Goal: Task Accomplishment & Management: Use online tool/utility

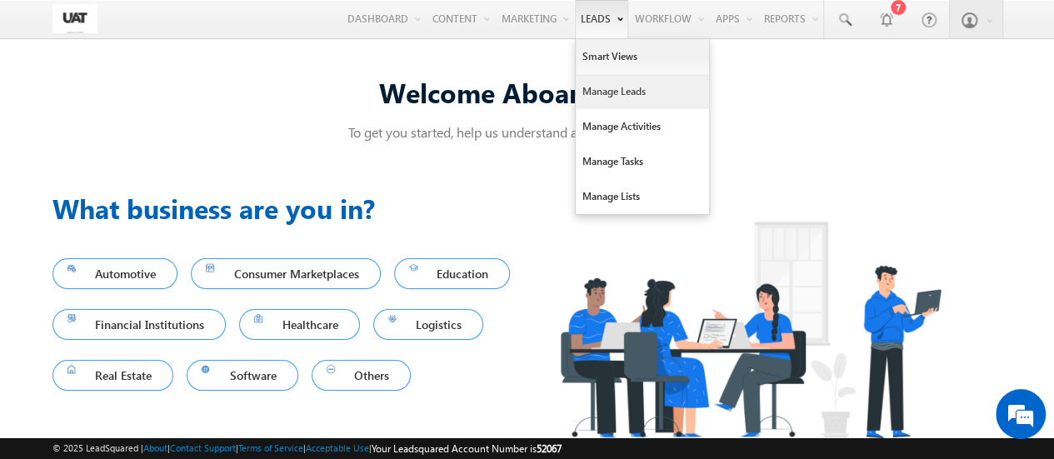
click at [611, 97] on link "Manage Leads" at bounding box center [642, 91] width 133 height 35
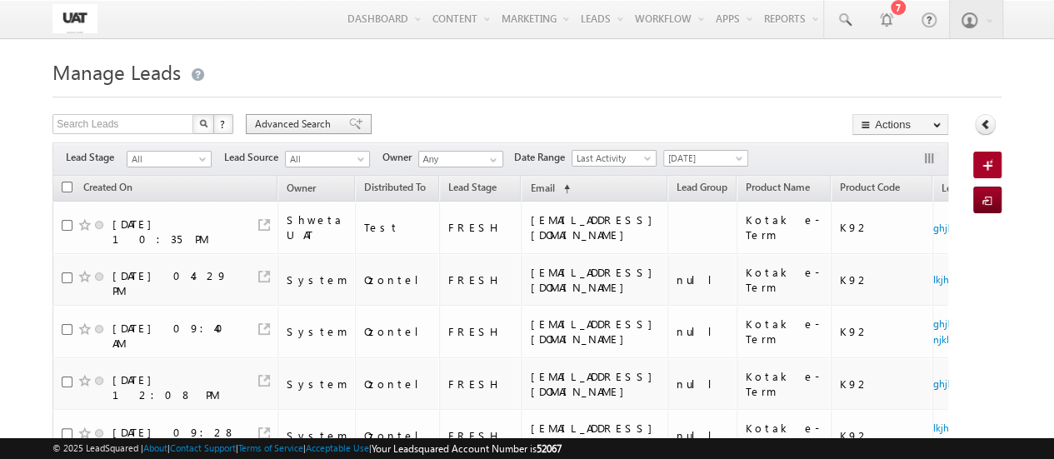
click at [292, 126] on span "Advanced Search" at bounding box center [295, 124] width 81 height 15
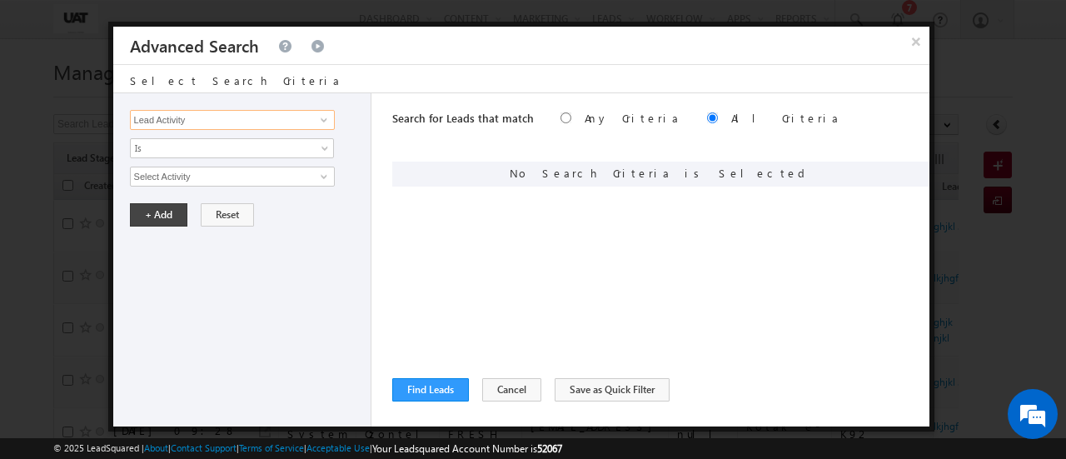
click at [260, 117] on input "Lead Activity" at bounding box center [232, 120] width 205 height 20
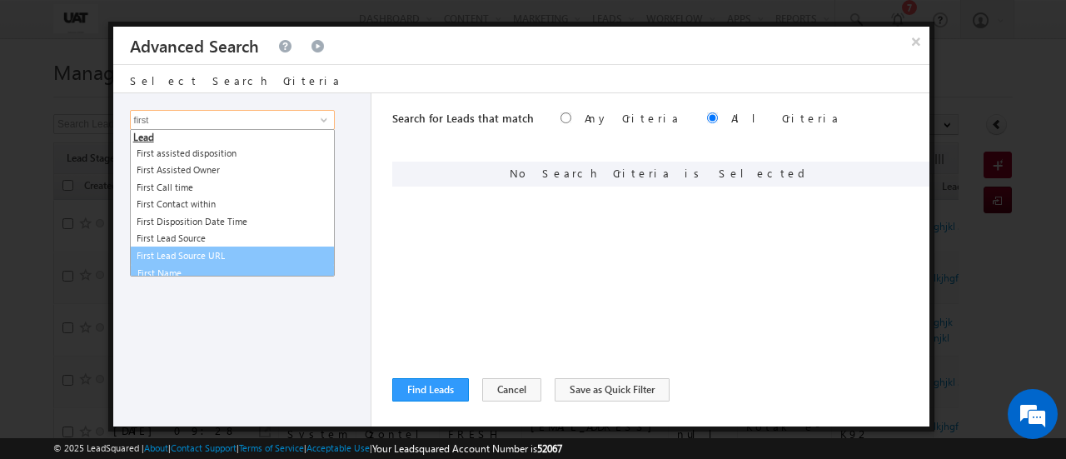
scroll to position [7, 0]
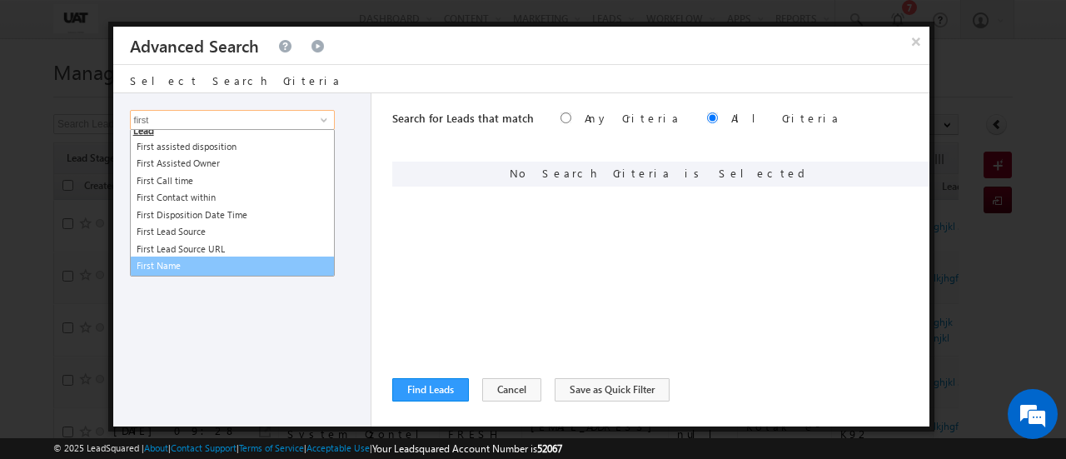
click at [194, 265] on link "First Name" at bounding box center [232, 266] width 205 height 19
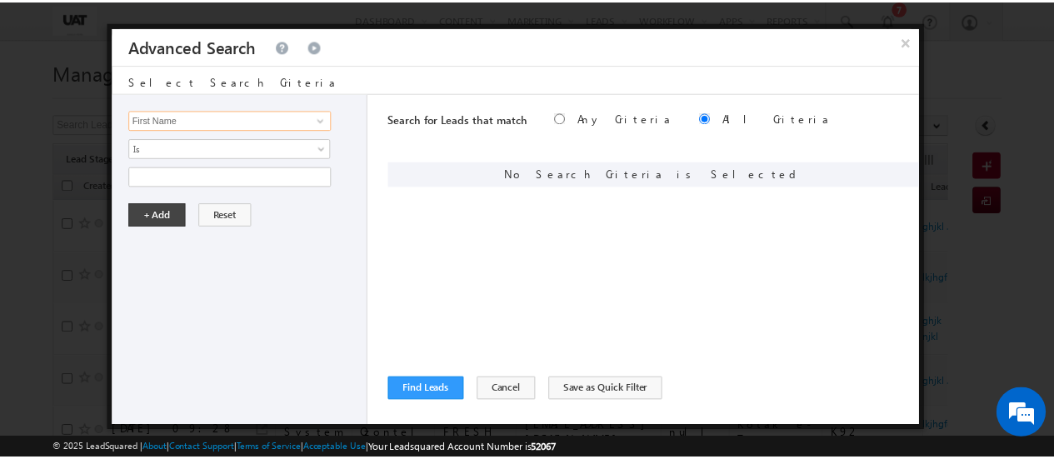
scroll to position [0, 0]
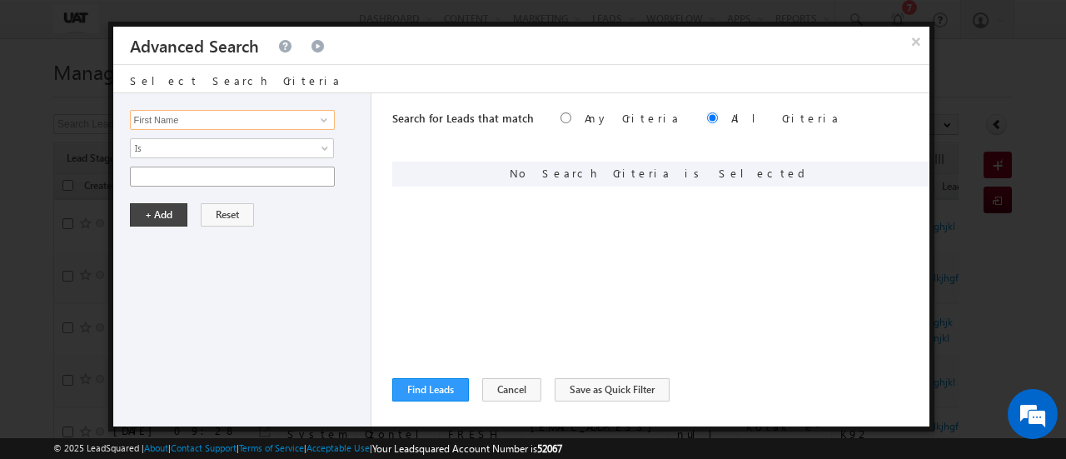
type input "First Name"
click at [247, 178] on input "text" at bounding box center [232, 177] width 205 height 20
type input "[PERSON_NAME]"
click at [153, 216] on button "+ Add" at bounding box center [158, 214] width 57 height 23
click at [439, 391] on button "Find Leads" at bounding box center [430, 389] width 77 height 23
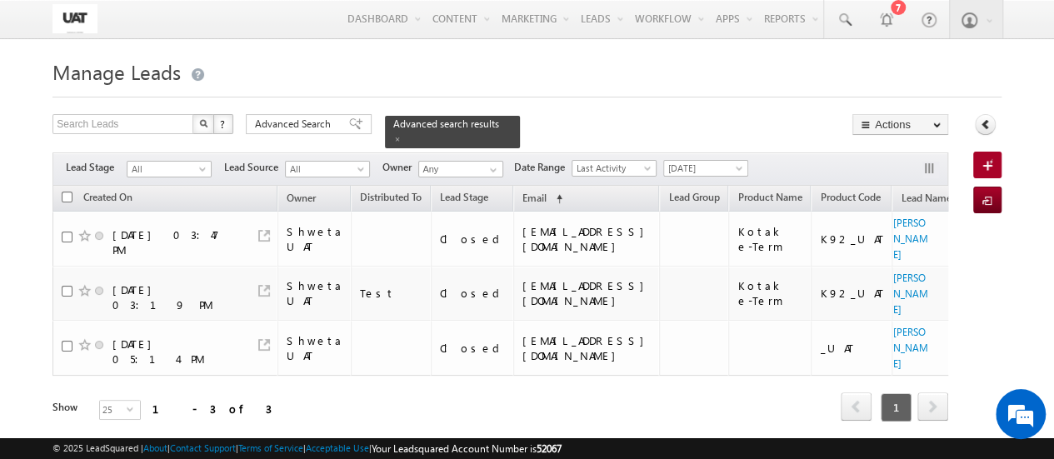
click at [439, 391] on div "Refresh first prev 1 next last 1 - 3 of 3" at bounding box center [499, 400] width 895 height 48
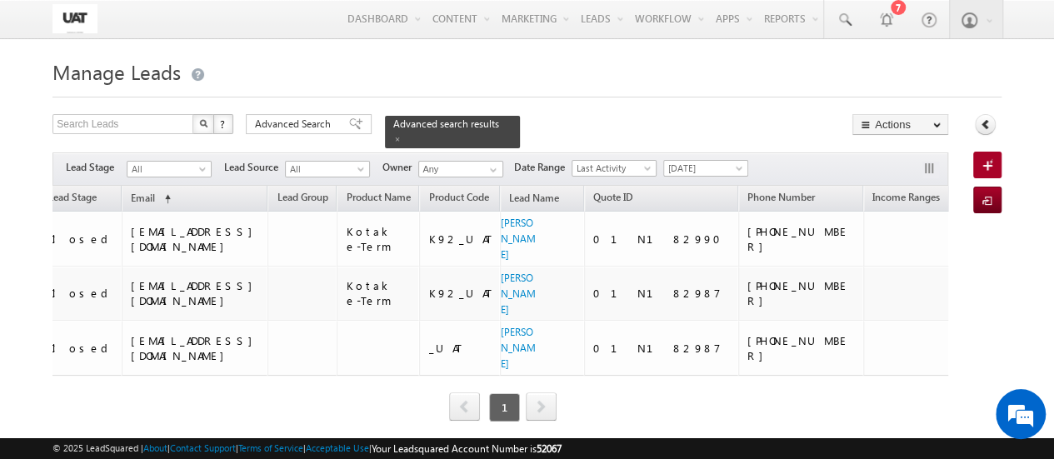
scroll to position [0, 400]
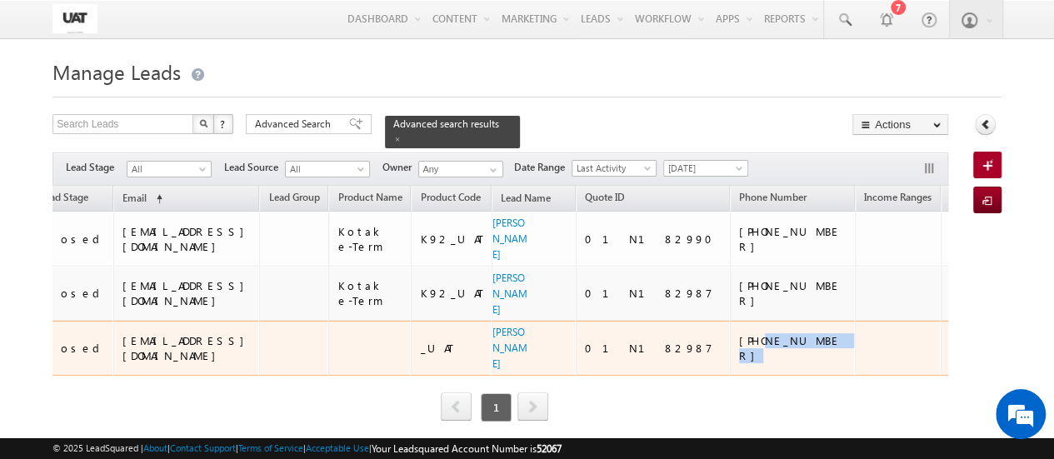
drag, startPoint x: 700, startPoint y: 329, endPoint x: 641, endPoint y: 336, distance: 58.7
click at [739, 336] on div "[PHONE_NUMBER]" at bounding box center [793, 348] width 108 height 30
copy div "9028759596"
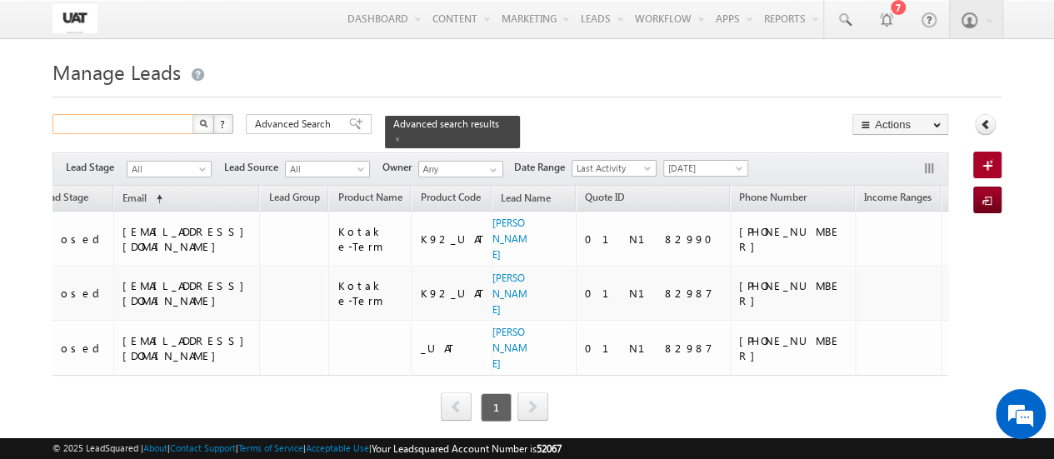
click at [107, 125] on input "text" at bounding box center [123, 124] width 142 height 20
paste input "9028759596"
type input "9028759596"
click at [210, 120] on button "button" at bounding box center [203, 124] width 22 height 20
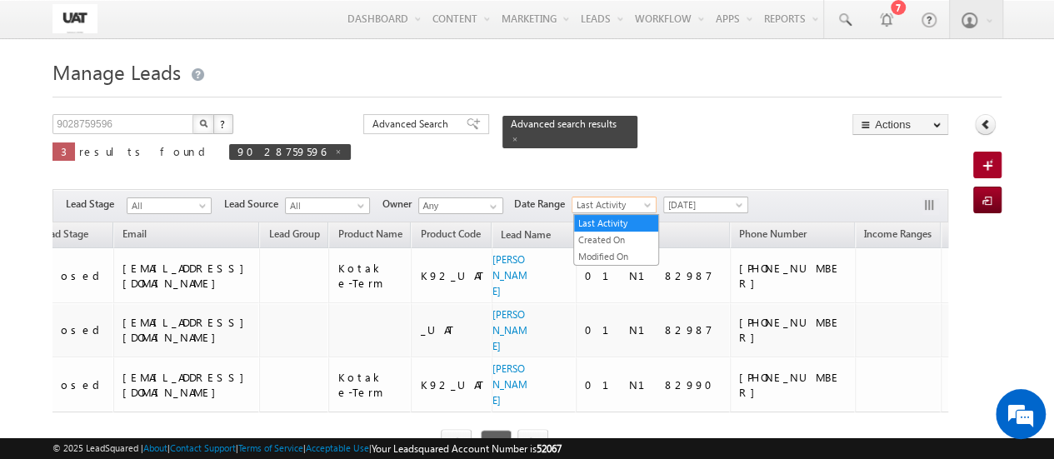
click at [631, 207] on span "Last Activity" at bounding box center [611, 204] width 79 height 15
click at [603, 244] on link "Created On" at bounding box center [616, 239] width 84 height 15
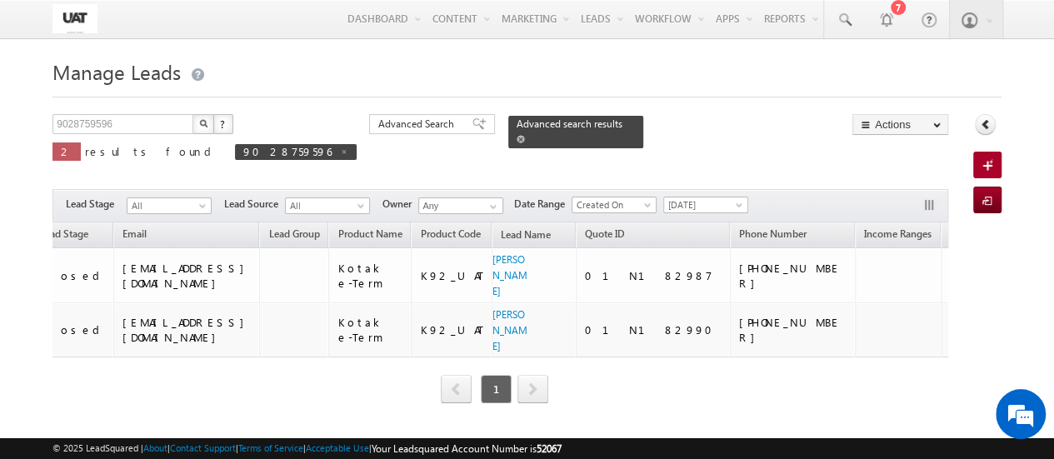
click at [516, 135] on span at bounding box center [520, 139] width 8 height 8
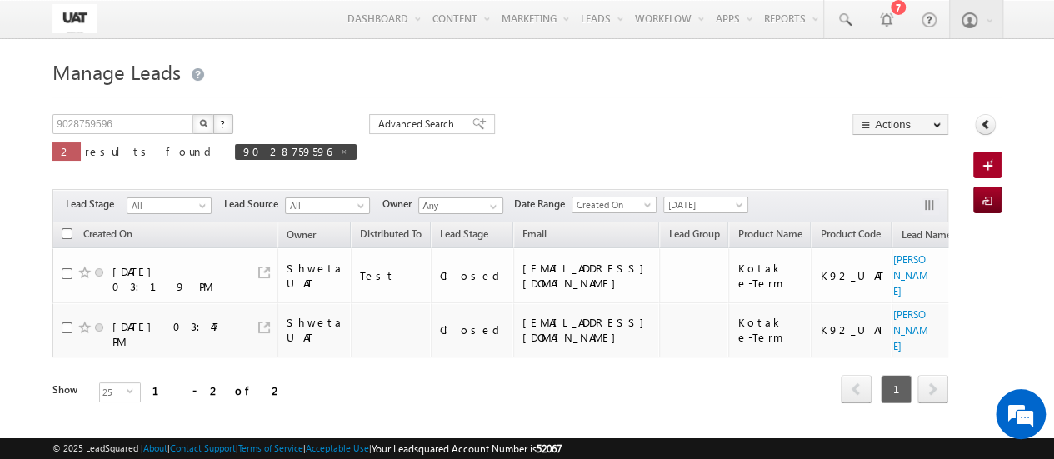
click at [204, 122] on img "button" at bounding box center [203, 123] width 8 height 8
